Goal: Check status: Check status

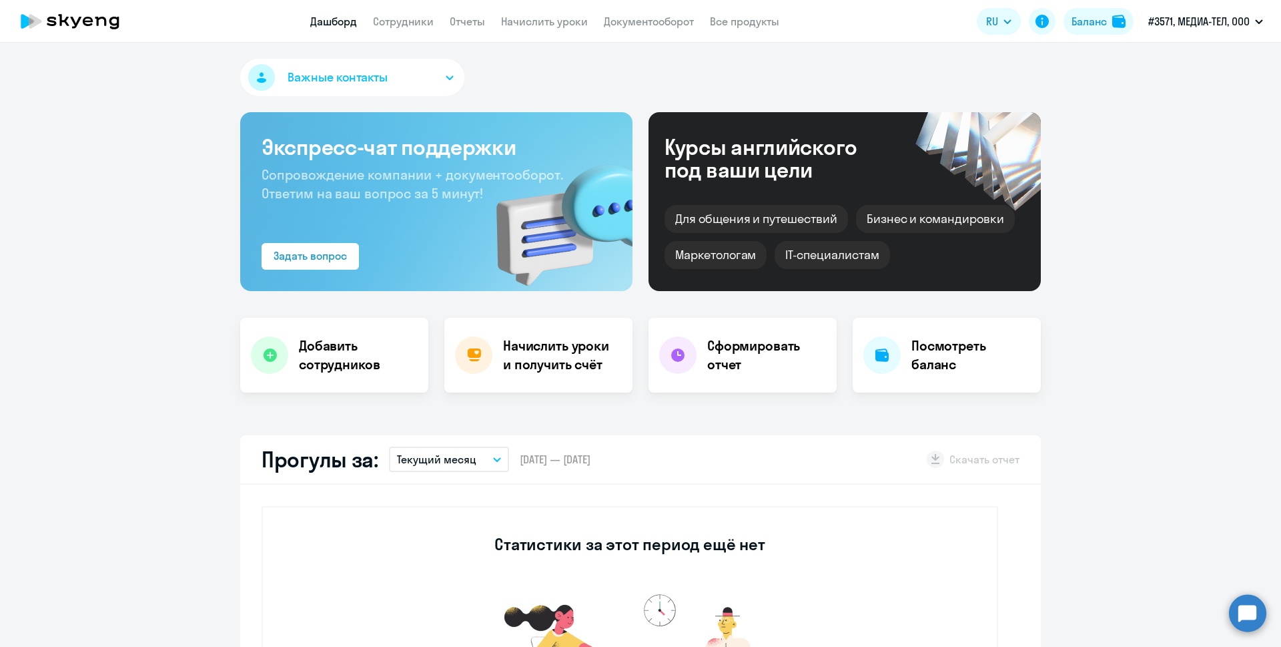
select select "30"
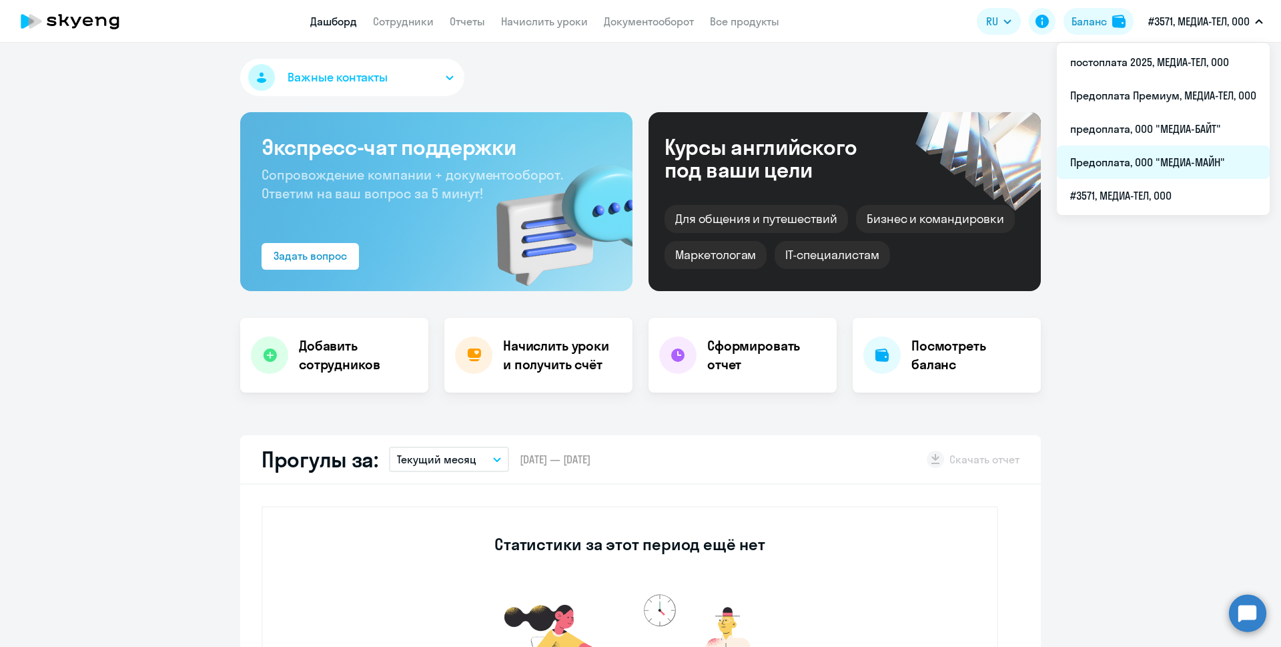
click at [1179, 164] on li "Предоплата, ООО "МЕДИА-МАЙН"" at bounding box center [1163, 161] width 213 height 33
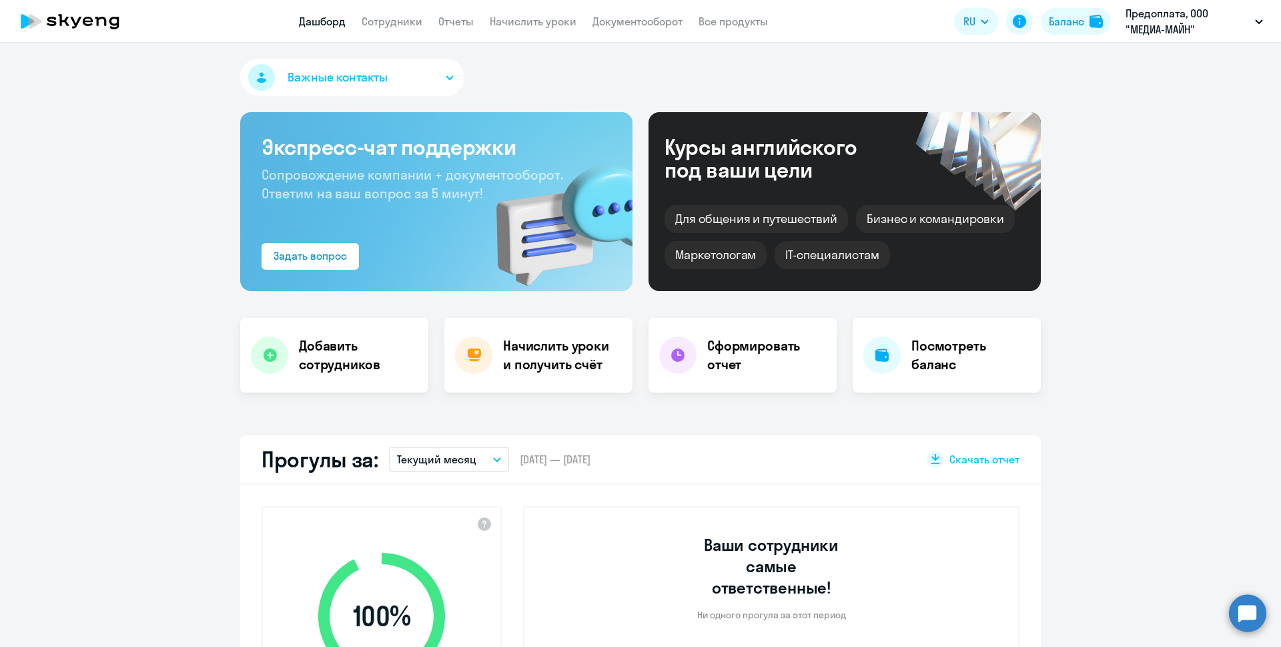
select select "30"
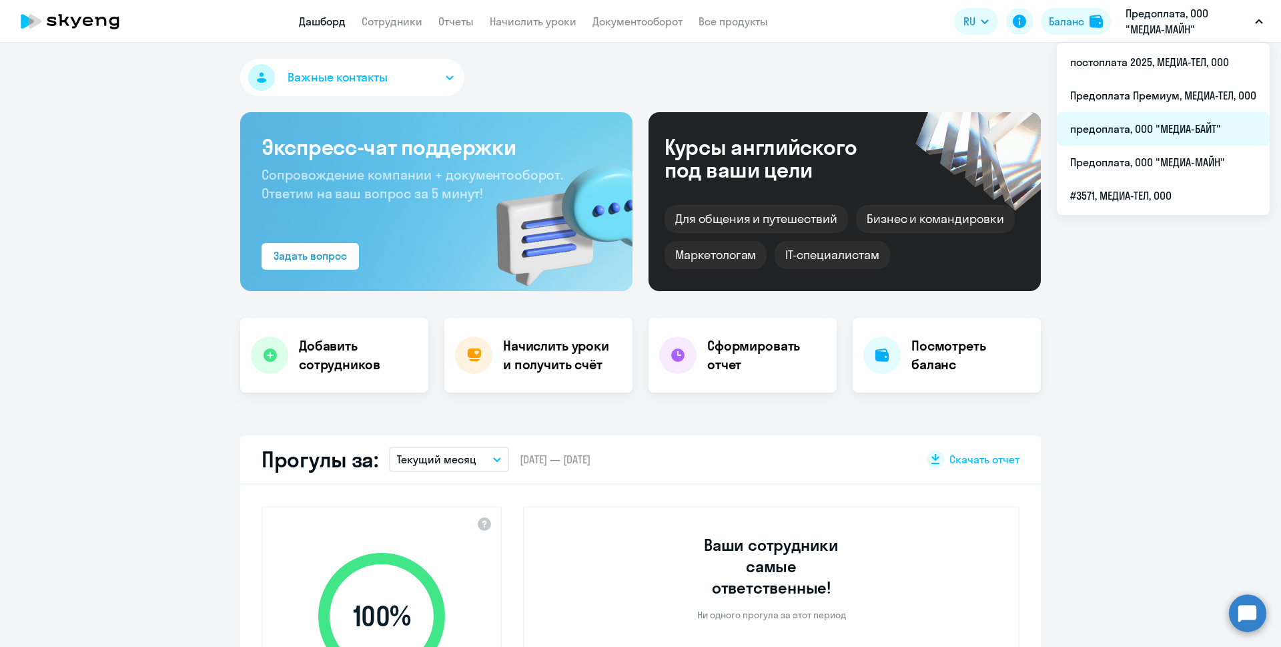
click at [1177, 135] on li "предоплата, ООО "МЕДИА-БАЙТ"" at bounding box center [1163, 128] width 213 height 33
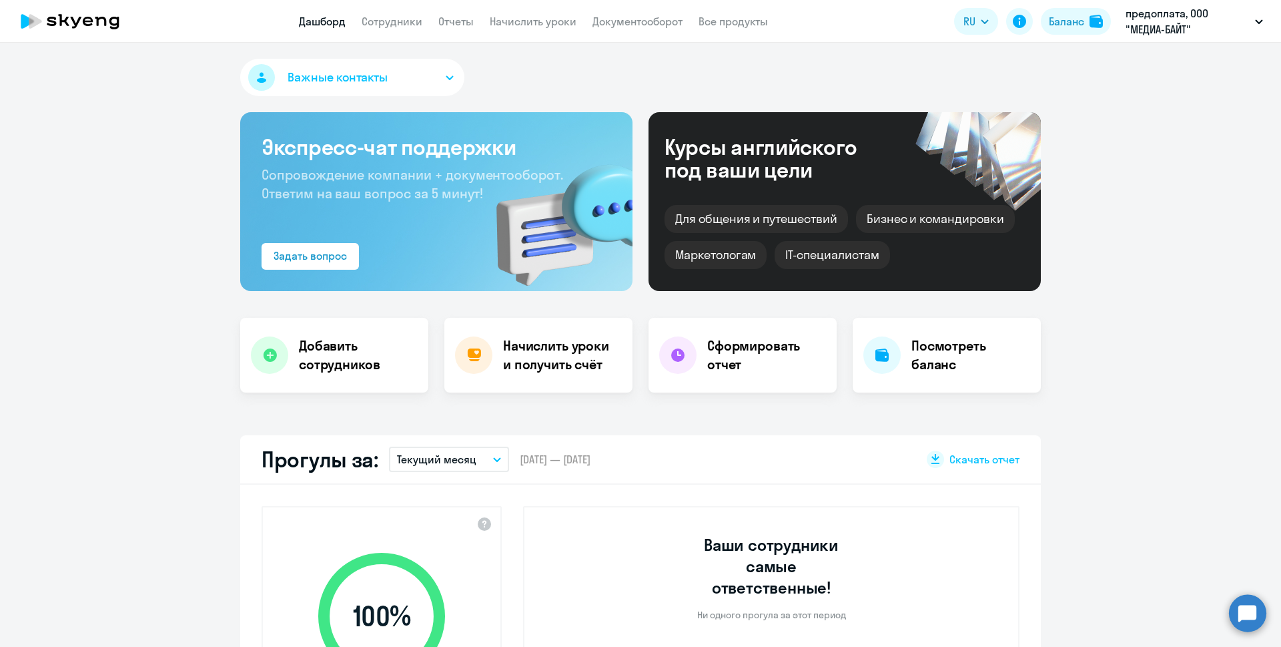
select select "30"
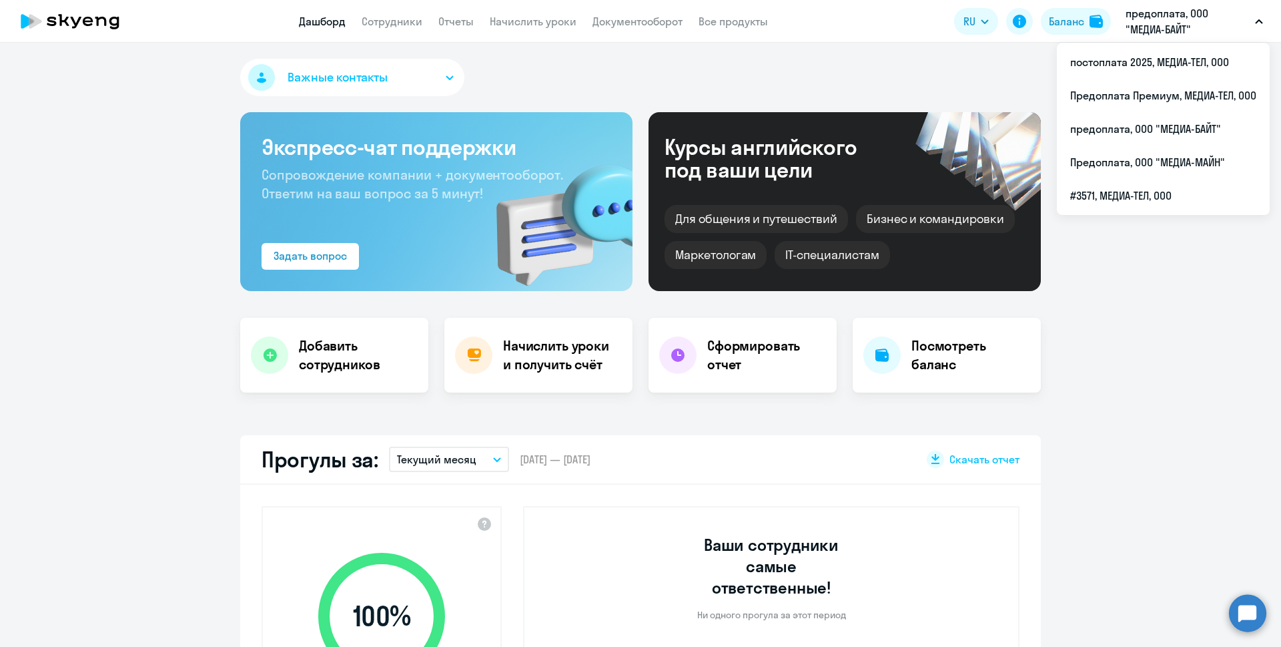
click at [1192, 17] on p "предоплата, ООО "МЕДИА-БАЙТ"" at bounding box center [1188, 21] width 124 height 32
click at [1218, 33] on p "предоплата, ООО "МЕДИА-БАЙТ"" at bounding box center [1188, 21] width 124 height 32
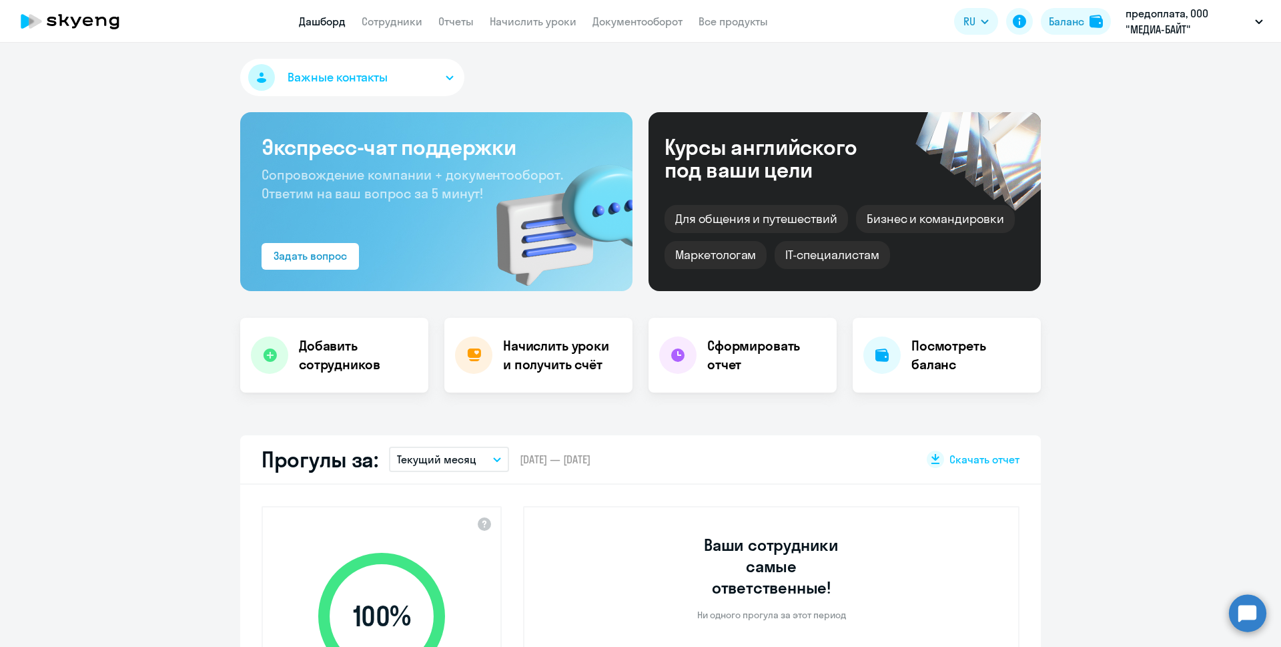
click at [1234, 25] on p "предоплата, ООО "МЕДИА-БАЙТ"" at bounding box center [1188, 21] width 124 height 32
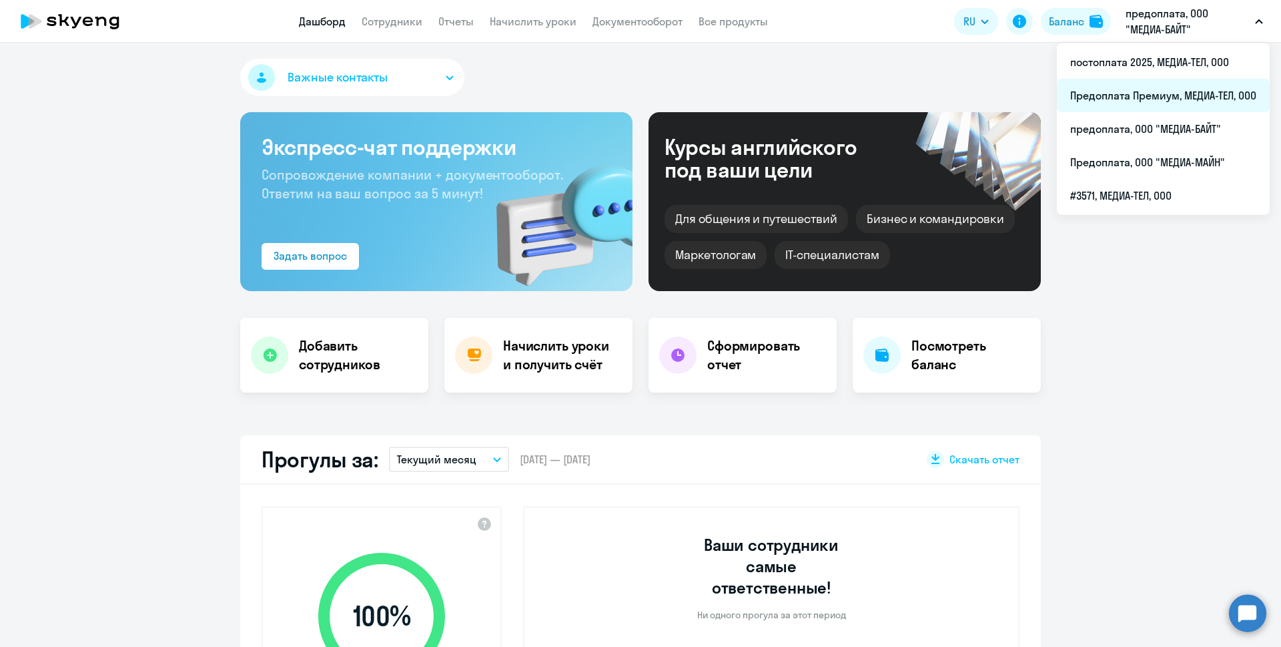
click at [1183, 94] on li "Предоплата Премиум, МЕДИА-ТЕЛ, ООО" at bounding box center [1163, 95] width 213 height 33
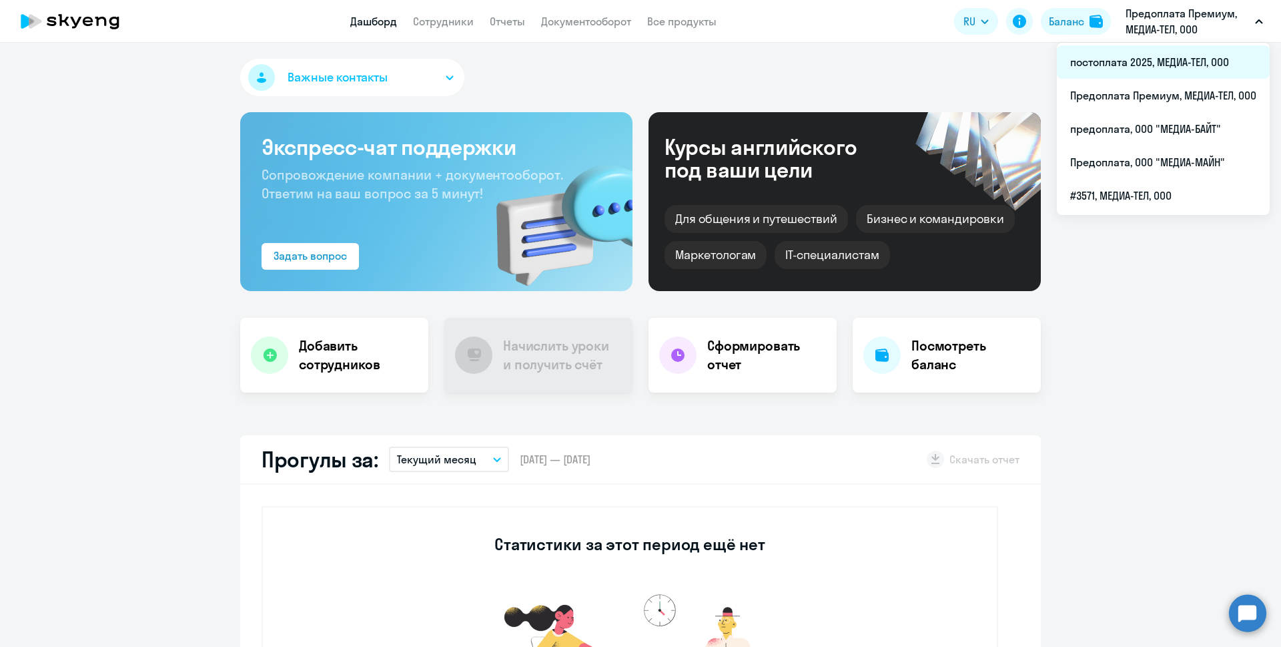
click at [1185, 61] on li "постоплата 2025, МЕДИА-ТЕЛ, ООО" at bounding box center [1163, 61] width 213 height 33
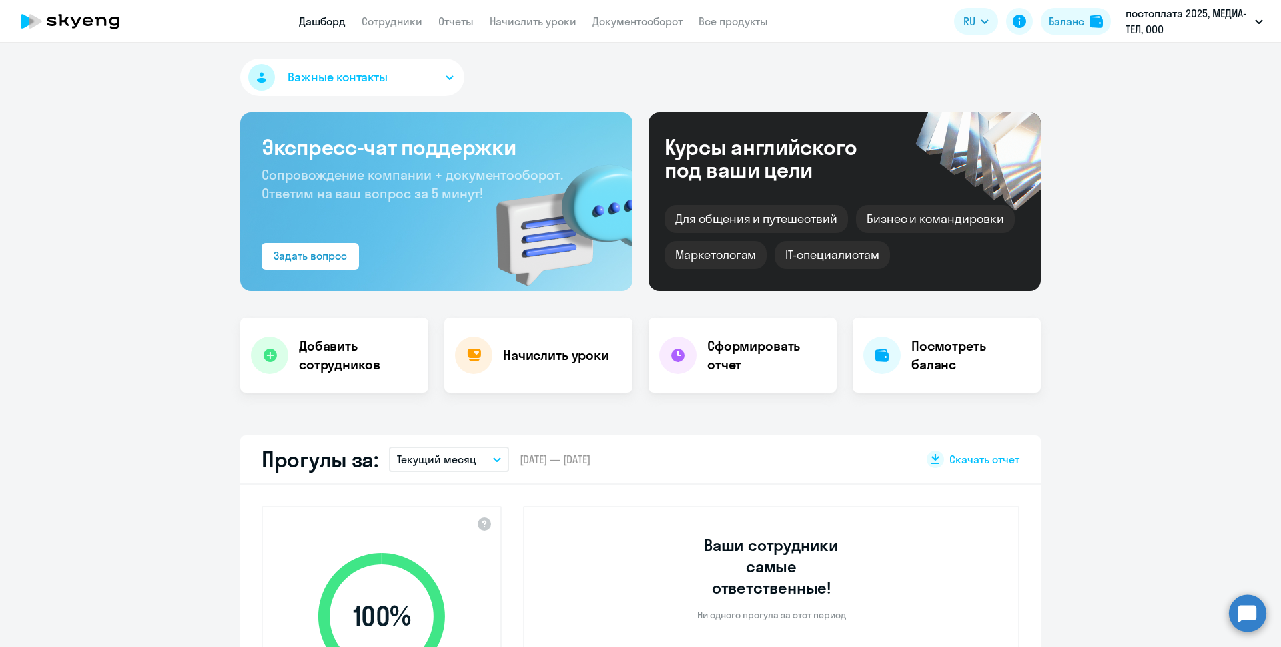
select select "30"
